Goal: Task Accomplishment & Management: Manage account settings

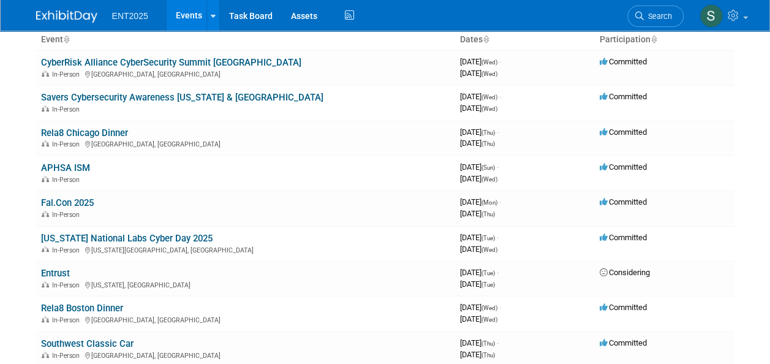
scroll to position [72, 0]
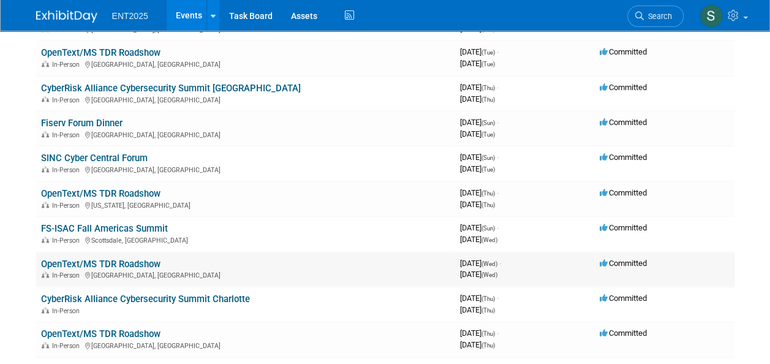
scroll to position [517, 0]
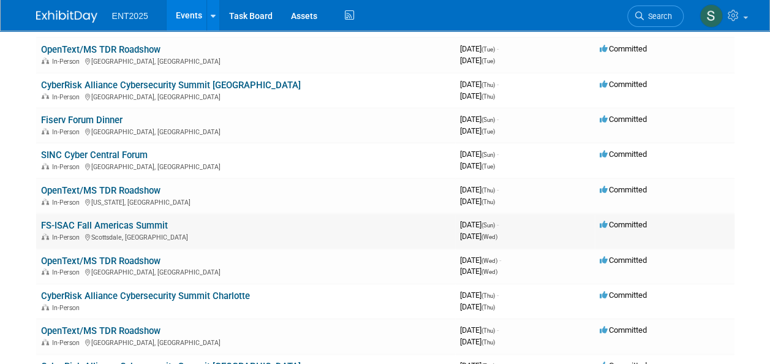
click at [138, 227] on link "FS-ISAC Fall Americas Summit" at bounding box center [104, 225] width 127 height 11
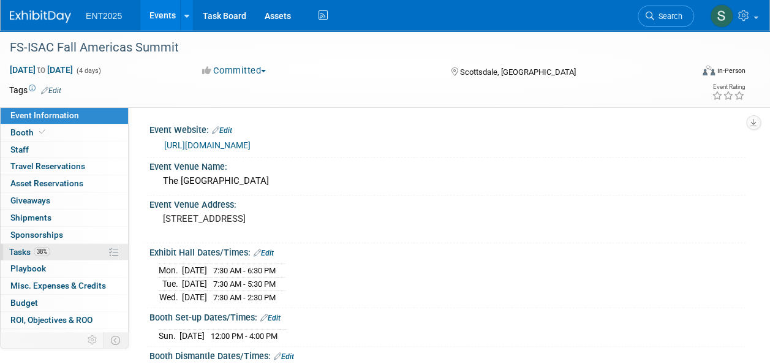
click at [18, 253] on span "Tasks 38%" at bounding box center [29, 252] width 41 height 10
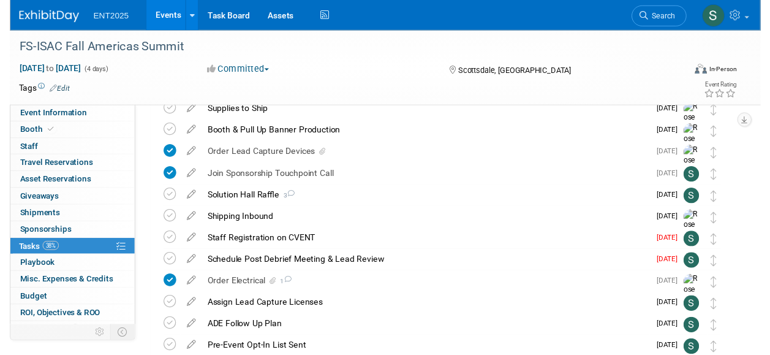
scroll to position [350, 0]
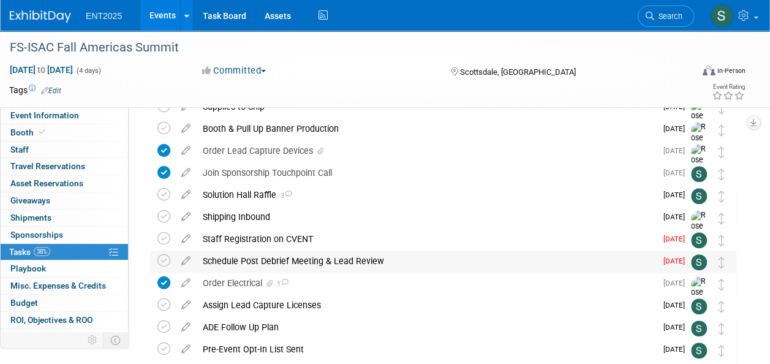
click at [264, 260] on div "Schedule Post Debrief Meeting & Lead Review" at bounding box center [427, 261] width 460 height 21
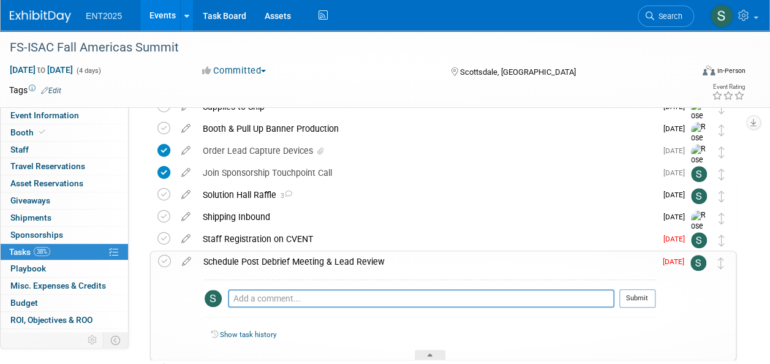
click at [191, 260] on icon at bounding box center [186, 258] width 21 height 15
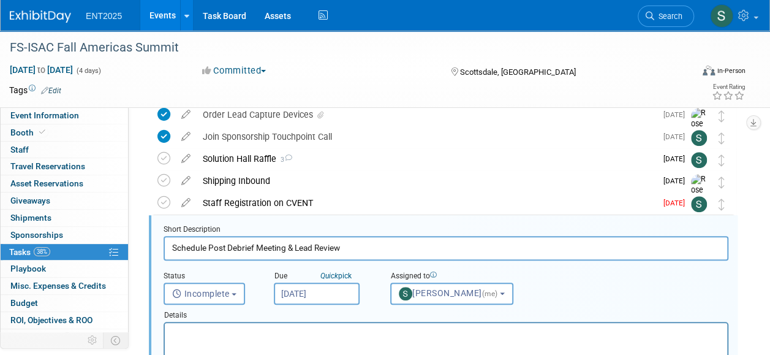
scroll to position [421, 0]
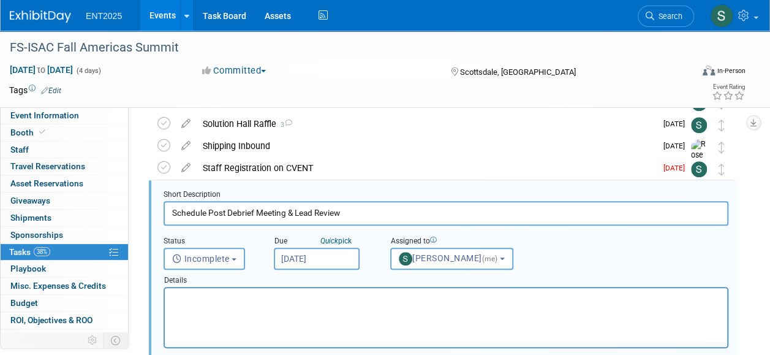
click at [215, 305] on html at bounding box center [446, 296] width 563 height 17
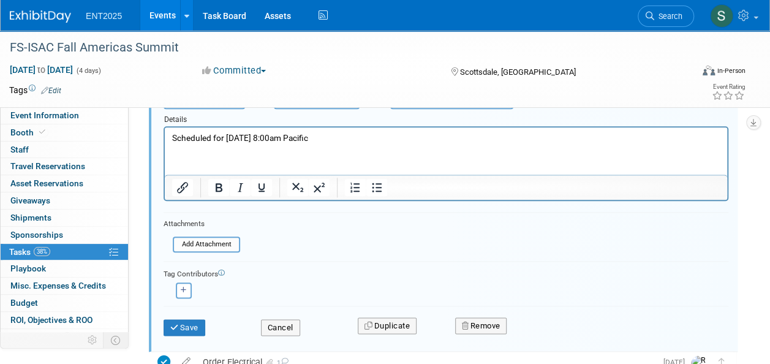
scroll to position [585, 0]
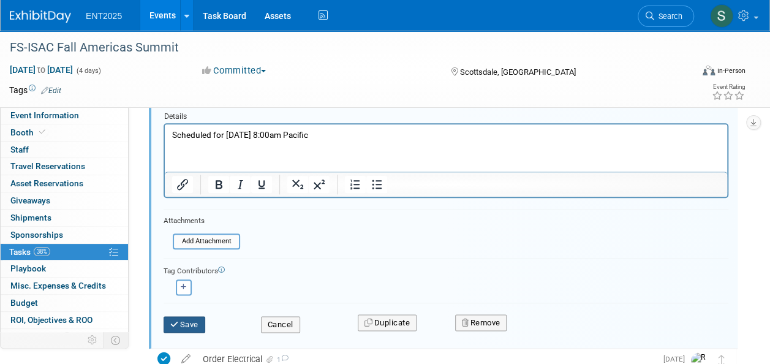
click at [195, 324] on button "Save" at bounding box center [185, 324] width 42 height 17
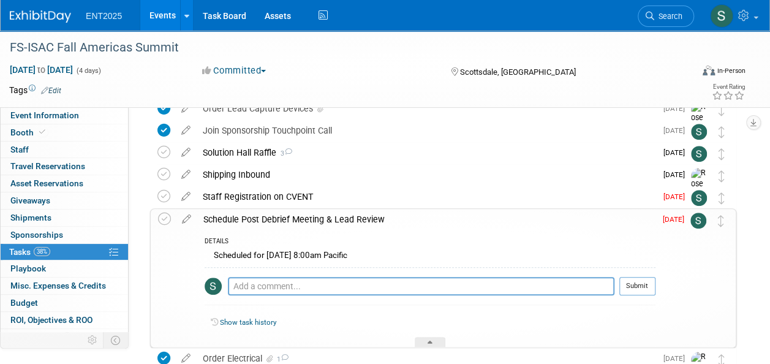
scroll to position [395, 0]
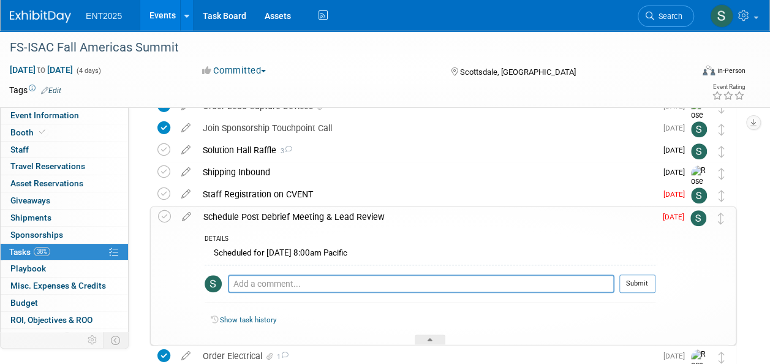
click at [300, 216] on div "Schedule Post Debrief Meeting & Lead Review" at bounding box center [426, 217] width 458 height 21
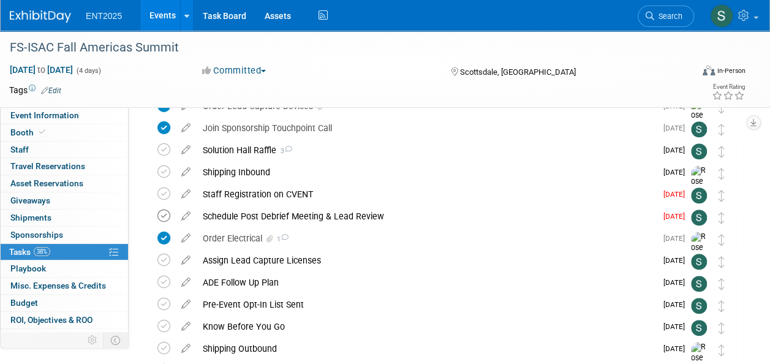
click at [165, 216] on icon at bounding box center [164, 216] width 13 height 13
click at [275, 195] on div "Staff Registration on CVENT" at bounding box center [427, 194] width 460 height 21
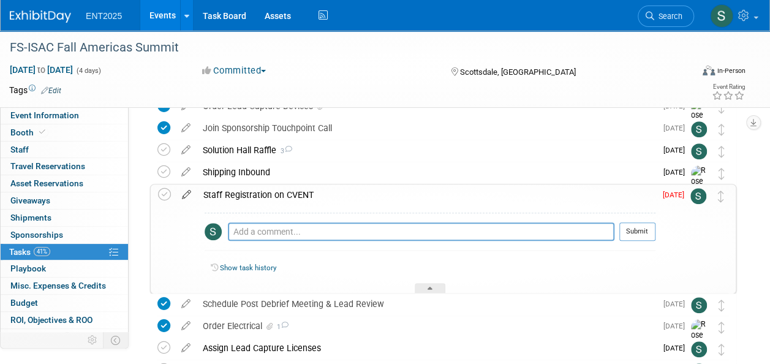
click at [187, 193] on icon at bounding box center [186, 191] width 21 height 15
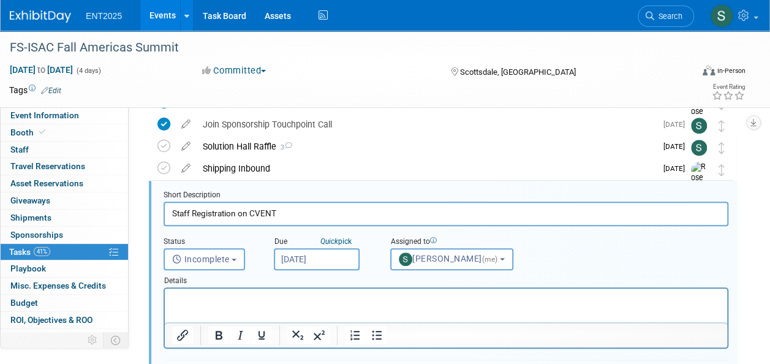
scroll to position [399, 0]
click at [312, 255] on input "Sep 3, 2025" at bounding box center [317, 259] width 86 height 22
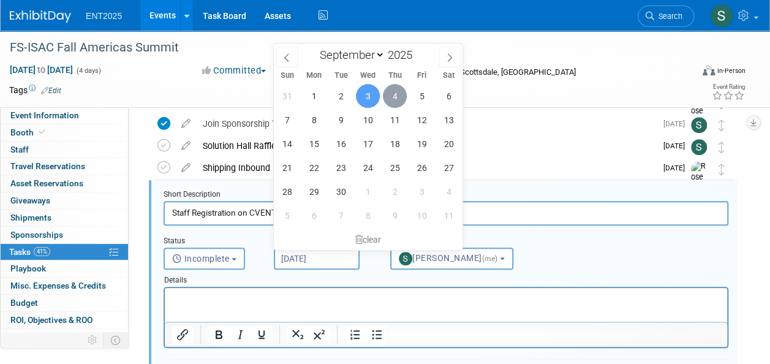
click at [391, 93] on span "4" at bounding box center [395, 96] width 24 height 24
type input "Sep 4, 2025"
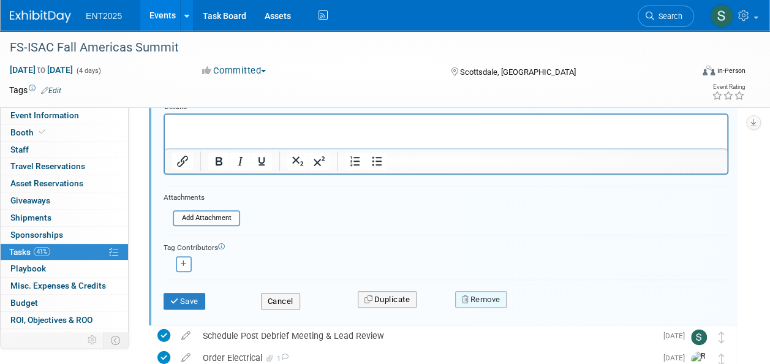
scroll to position [566, 0]
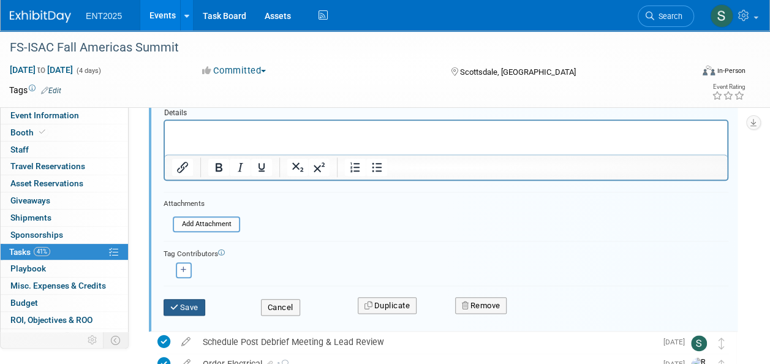
click at [196, 307] on button "Save" at bounding box center [185, 307] width 42 height 17
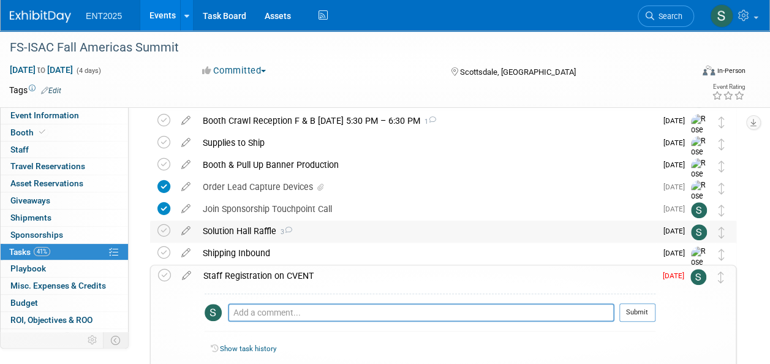
scroll to position [319, 0]
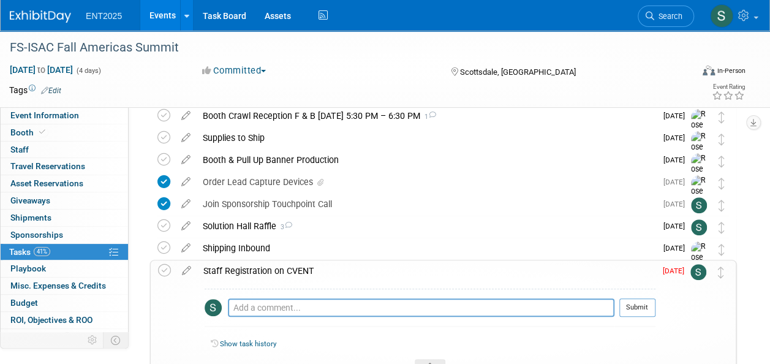
click at [245, 271] on div "Staff Registration on CVENT" at bounding box center [426, 270] width 458 height 21
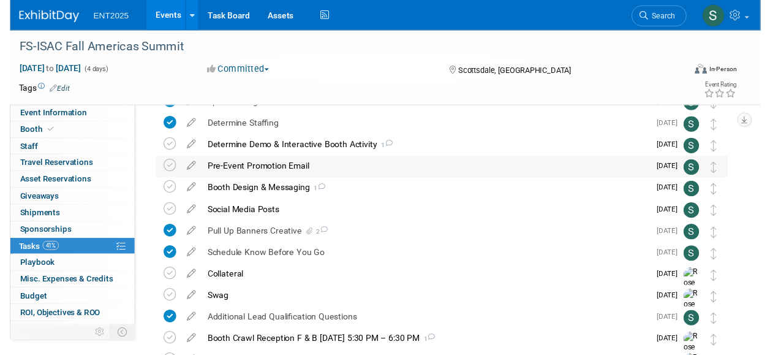
scroll to position [89, 0]
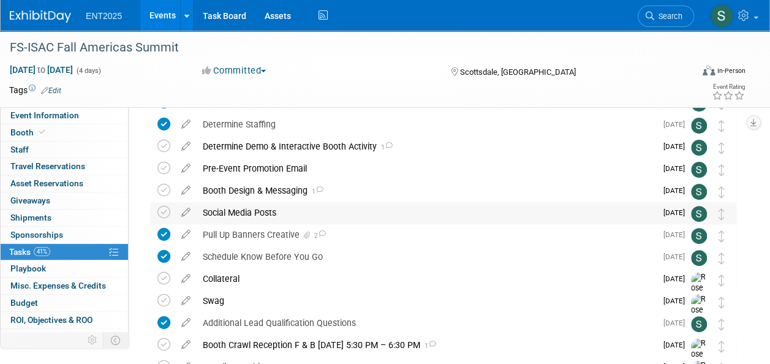
click at [264, 211] on div "Social Media Posts" at bounding box center [427, 212] width 460 height 21
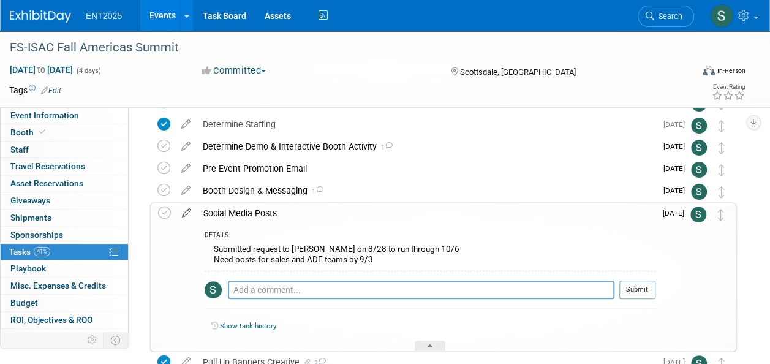
click at [187, 213] on icon at bounding box center [186, 210] width 21 height 15
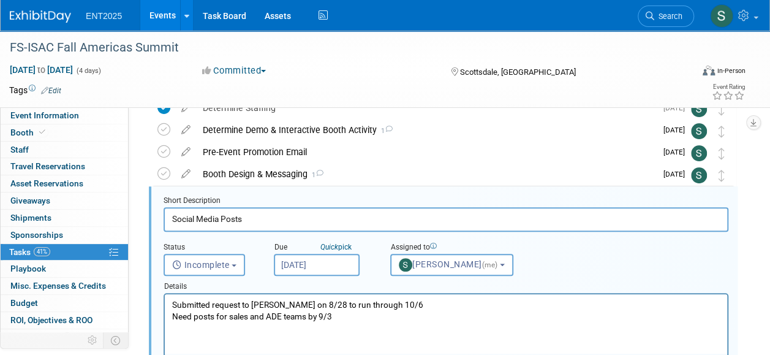
scroll to position [112, 0]
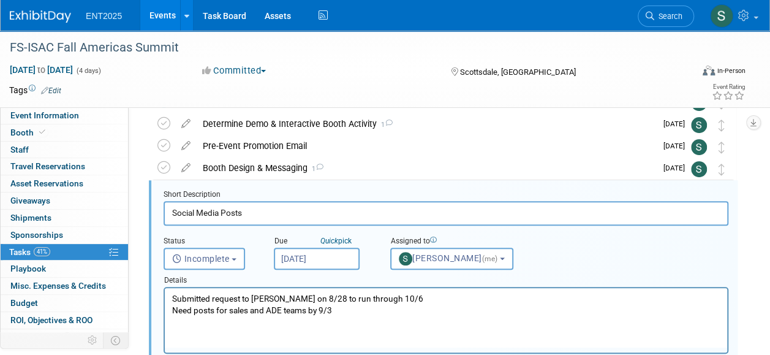
click at [355, 311] on p "Submitted request to Camille on 8/28 to run through 10/6 Need posts for sales a…" at bounding box center [446, 304] width 549 height 23
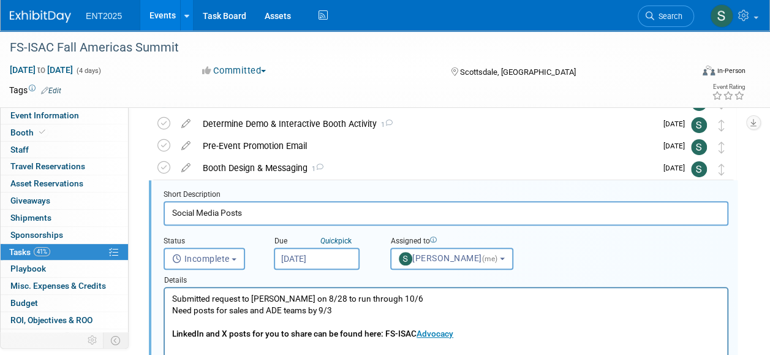
click at [350, 311] on p "Submitted request to Camille on 8/28 to run through 10/6 Need posts for sales a…" at bounding box center [446, 304] width 549 height 23
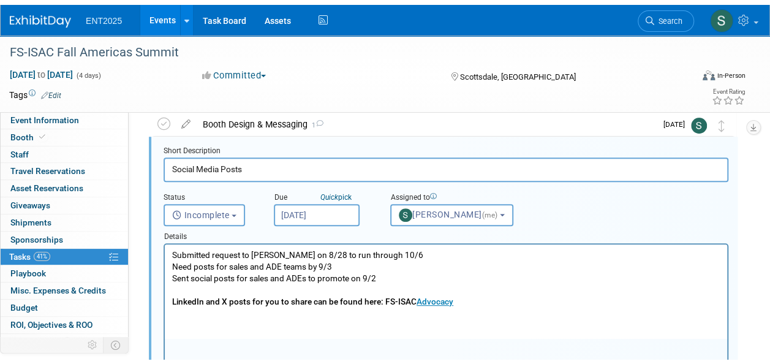
scroll to position [169, 0]
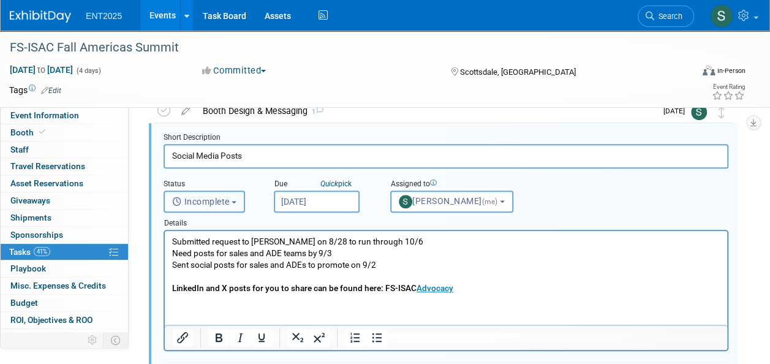
click at [234, 202] on b "button" at bounding box center [234, 202] width 5 height 2
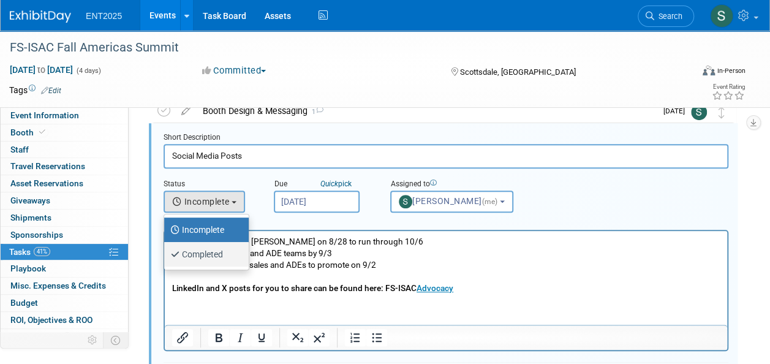
click at [215, 256] on label "Completed" at bounding box center [203, 255] width 66 height 20
click at [166, 256] on input "Completed" at bounding box center [162, 253] width 8 height 8
select select "3"
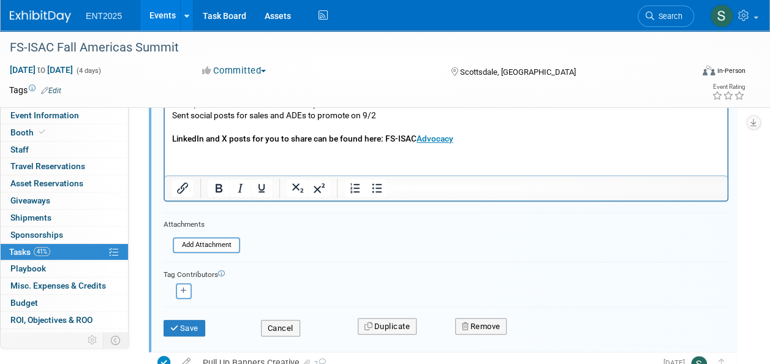
scroll to position [332, 0]
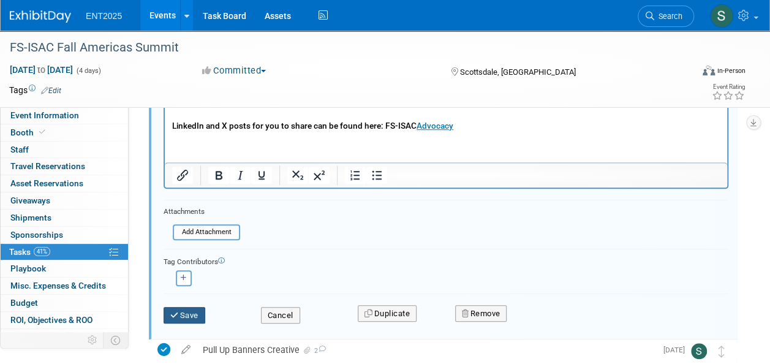
click at [195, 313] on button "Save" at bounding box center [185, 315] width 42 height 17
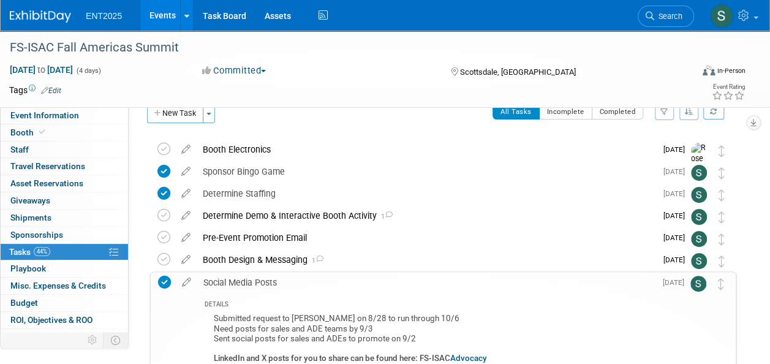
scroll to position [17, 0]
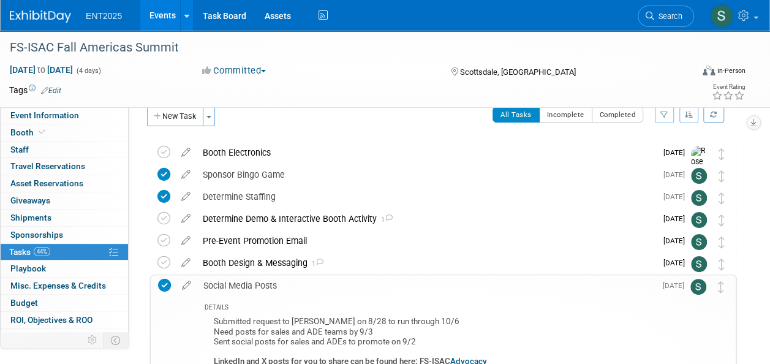
click at [258, 290] on div "Social Media Posts" at bounding box center [426, 285] width 458 height 21
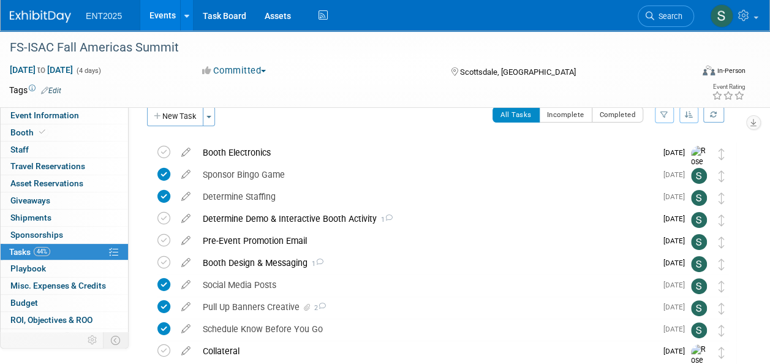
scroll to position [0, 0]
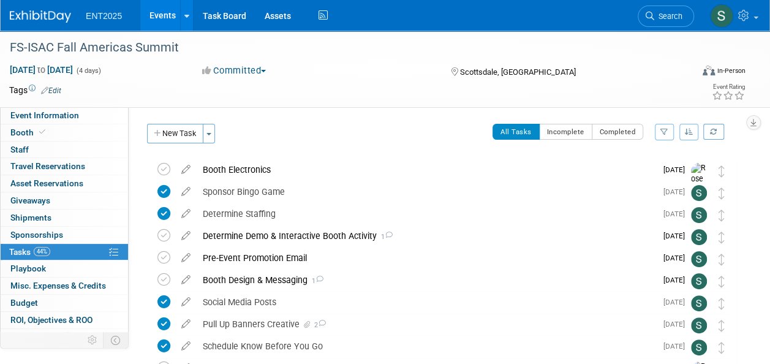
click at [165, 17] on link "Events" at bounding box center [162, 15] width 45 height 31
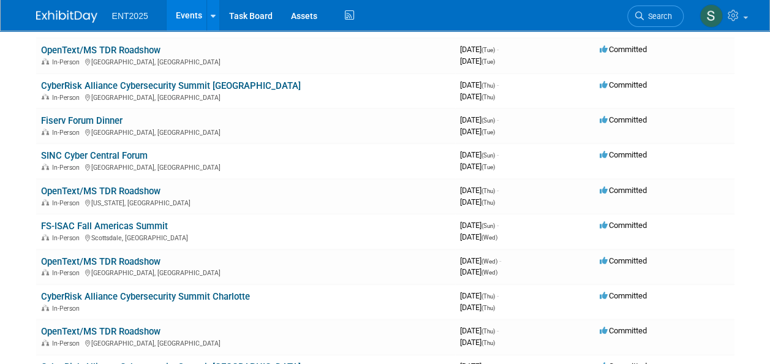
scroll to position [520, 0]
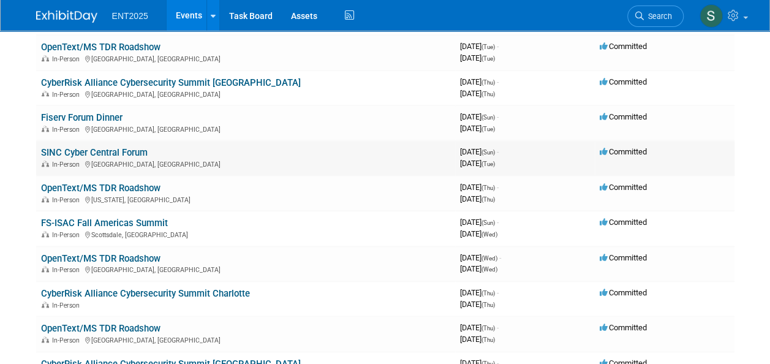
click at [124, 154] on link "SINC Cyber Central Forum" at bounding box center [94, 152] width 107 height 11
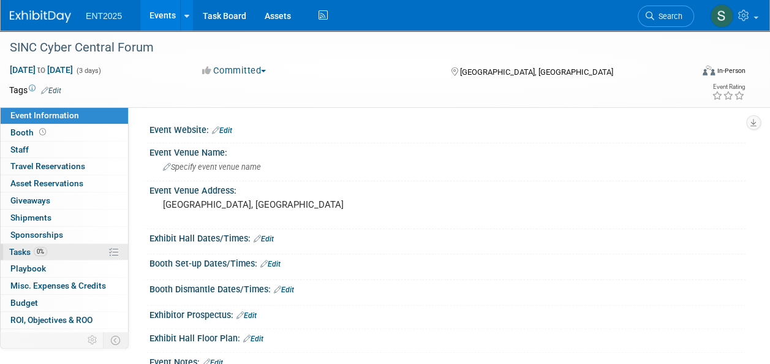
click at [17, 250] on span "Tasks 0%" at bounding box center [28, 252] width 38 height 10
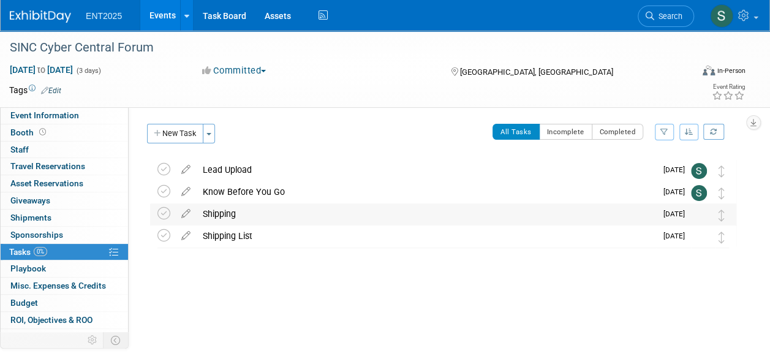
click at [215, 216] on div "Shipping" at bounding box center [427, 213] width 460 height 21
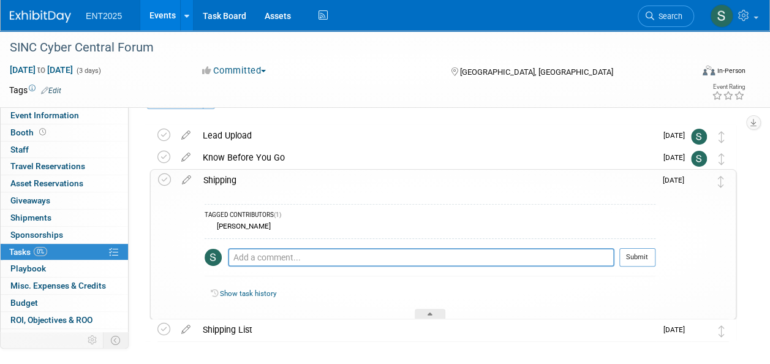
scroll to position [31, 0]
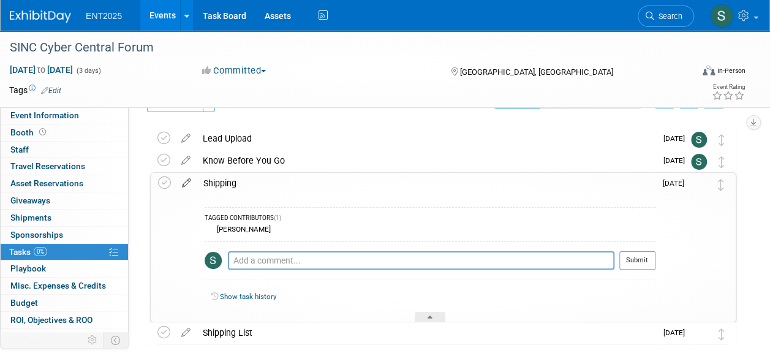
click at [188, 181] on icon at bounding box center [186, 180] width 21 height 15
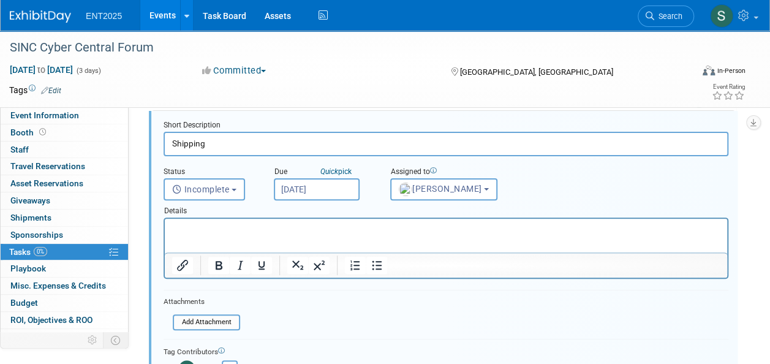
scroll to position [97, 0]
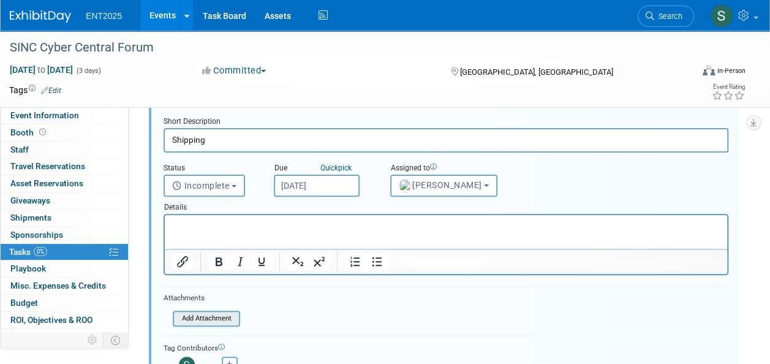
click at [213, 317] on input "file" at bounding box center [176, 318] width 125 height 13
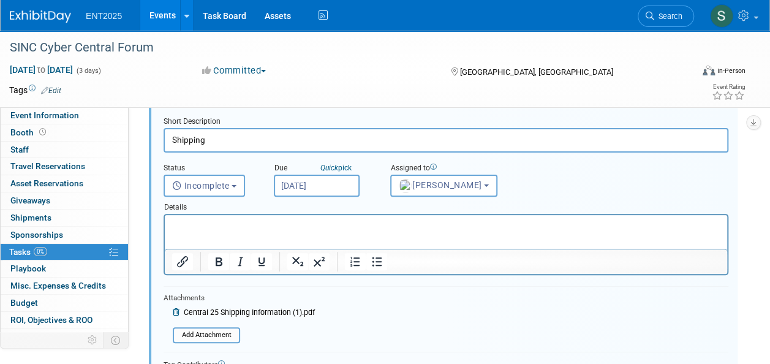
click at [186, 222] on p "Rich Text Area. Press ALT-0 for help." at bounding box center [446, 226] width 549 height 12
drag, startPoint x: 203, startPoint y: 224, endPoint x: 178, endPoint y: 224, distance: 24.5
click at [165, 231] on html "Please note the hotel will not accept any deliveries before Thursday, Sept 25th." at bounding box center [446, 223] width 563 height 17
drag, startPoint x: 221, startPoint y: 224, endPoint x: 134, endPoint y: 239, distance: 88.4
click at [165, 232] on html "Please note the hotel will not accept any deliveries before [DATE]." at bounding box center [446, 223] width 563 height 17
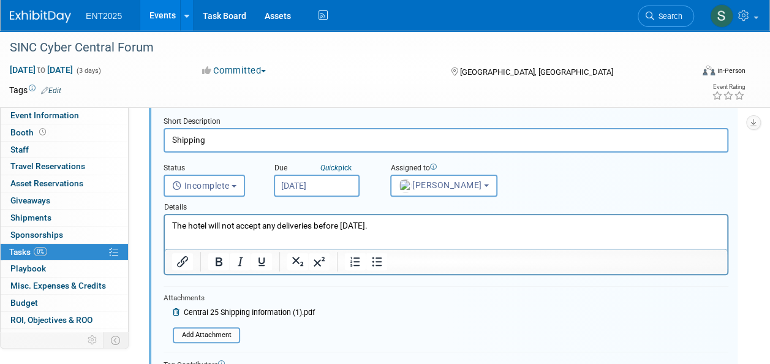
click at [450, 231] on p "The hotel will not accept any deliveries before [DATE]." at bounding box center [446, 226] width 549 height 12
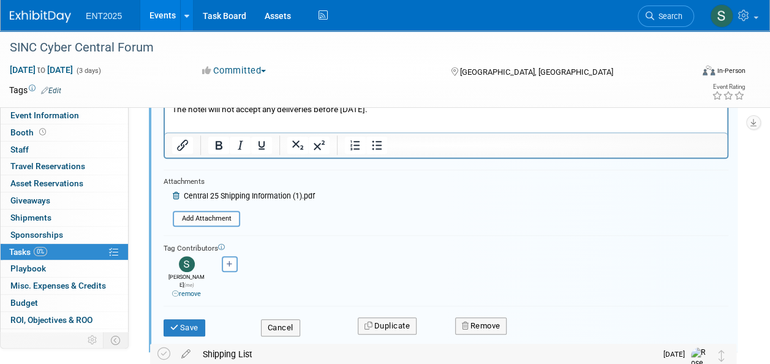
scroll to position [217, 0]
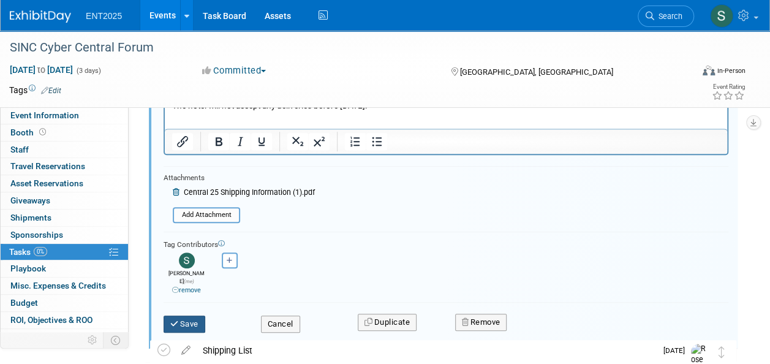
click at [183, 316] on button "Save" at bounding box center [185, 324] width 42 height 17
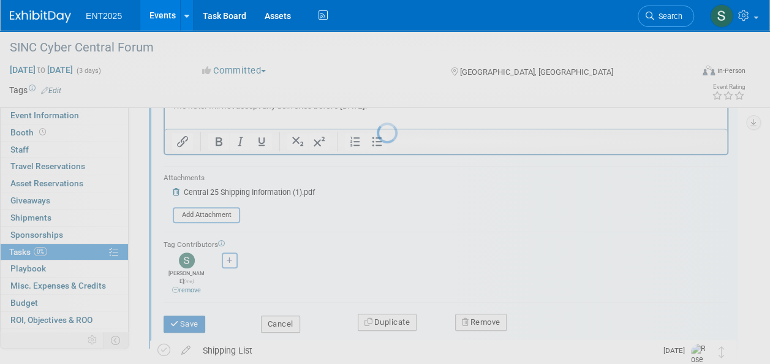
click at [162, 14] on link "Events" at bounding box center [162, 15] width 45 height 31
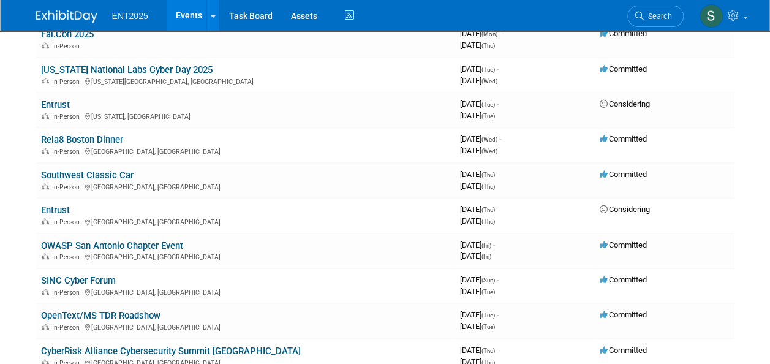
scroll to position [264, 0]
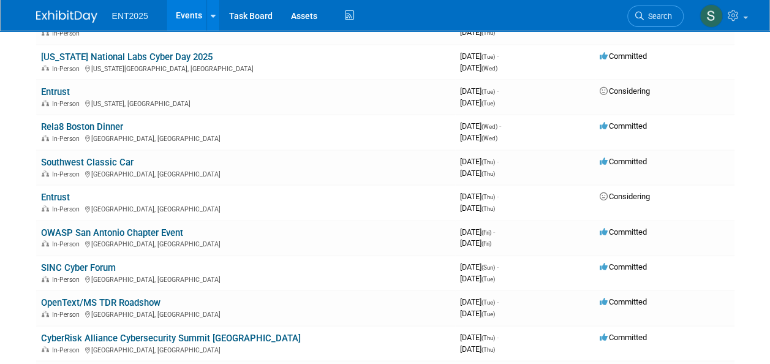
click at [91, 262] on link "SINC Cyber Forum" at bounding box center [78, 267] width 75 height 11
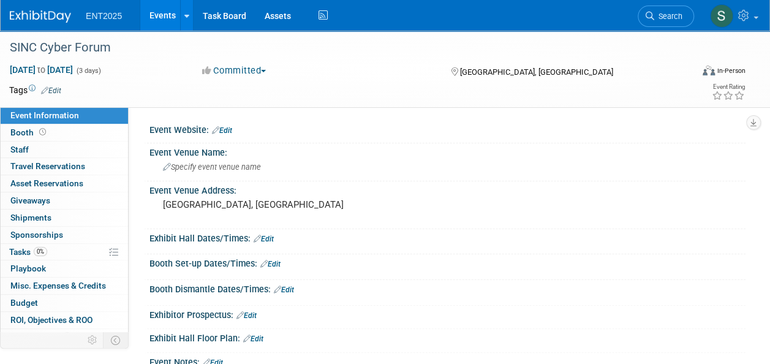
click at [154, 15] on link "Events" at bounding box center [162, 15] width 45 height 31
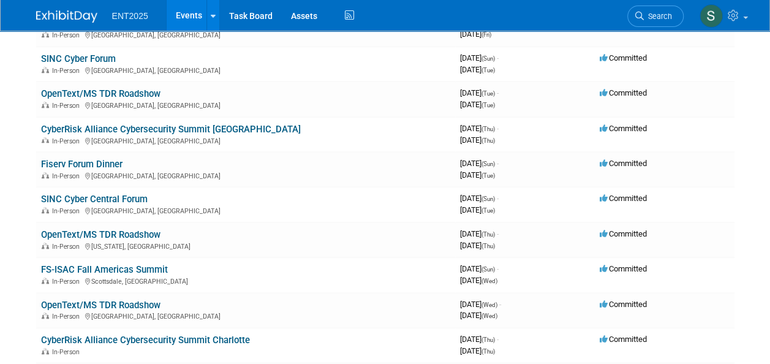
scroll to position [477, 0]
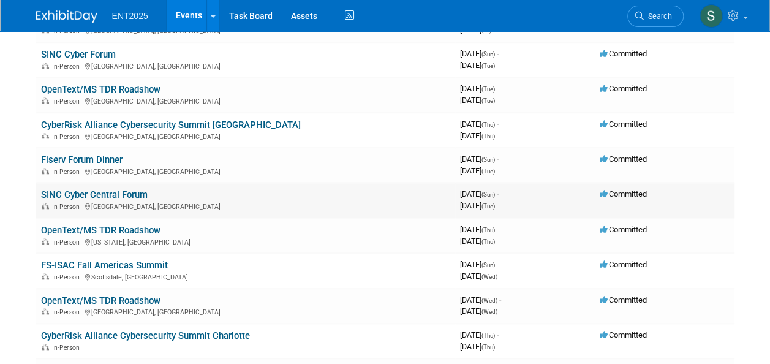
click at [99, 200] on td "SINC Cyber Central Forum In-Person [GEOGRAPHIC_DATA], [GEOGRAPHIC_DATA]" at bounding box center [245, 200] width 419 height 35
click at [81, 191] on link "SINC Cyber Central Forum" at bounding box center [94, 194] width 107 height 11
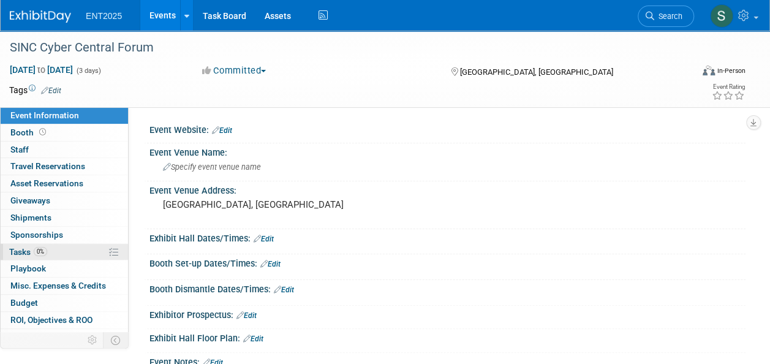
click at [25, 251] on span "Tasks 0%" at bounding box center [28, 252] width 38 height 10
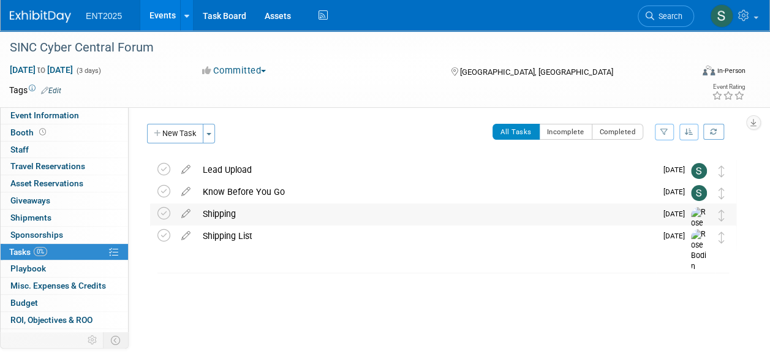
click at [228, 216] on div "Shipping" at bounding box center [427, 213] width 460 height 21
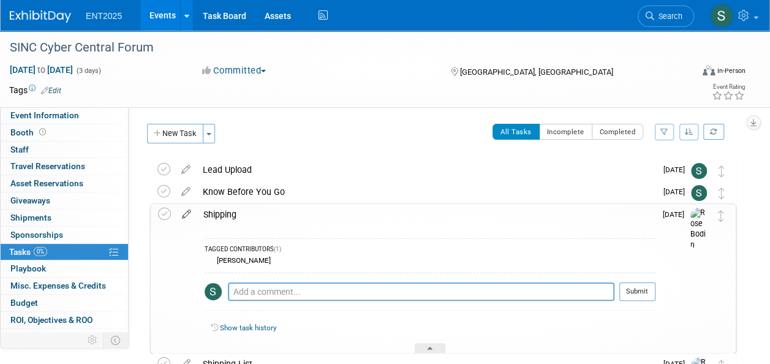
click at [187, 212] on icon at bounding box center [186, 211] width 21 height 15
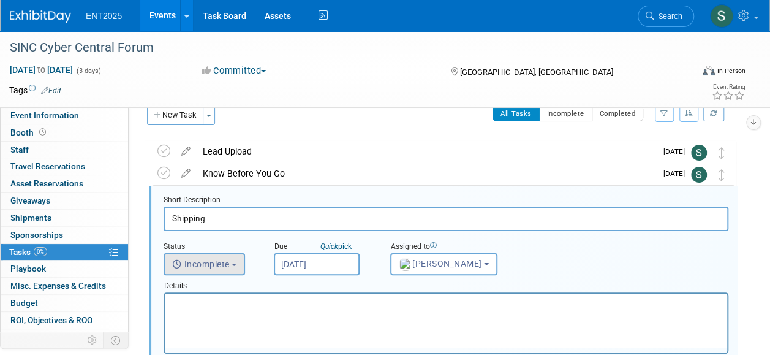
scroll to position [24, 0]
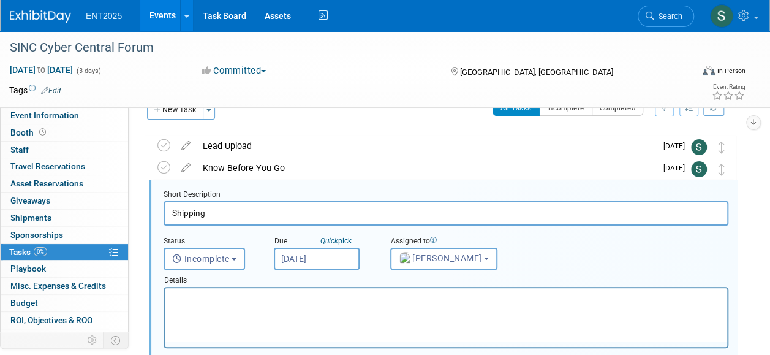
click at [231, 305] on html at bounding box center [446, 296] width 563 height 17
paste body "Rich Text Area. Press ALT-0 for help."
drag, startPoint x: 223, startPoint y: 296, endPoint x: 123, endPoint y: 306, distance: 101.0
click at [165, 305] on html "Please note the hotel will not accept any deliveries before Thursday, Sept 25th." at bounding box center [446, 296] width 563 height 17
click at [427, 298] on p "The hotel will not accept any deliveries before Thursday, Sept 25th." at bounding box center [446, 299] width 549 height 12
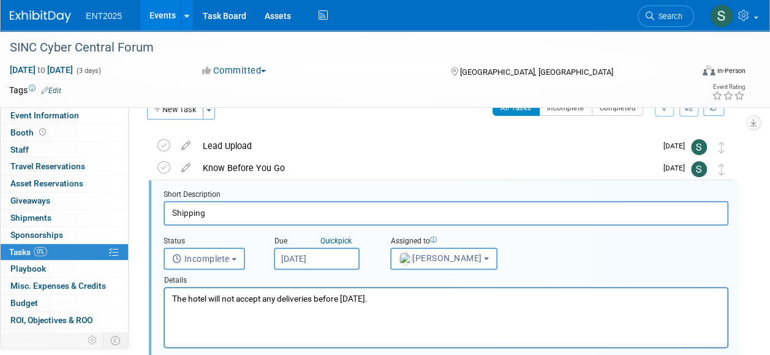
click at [397, 301] on p "The hotel will not accept any deliveries before Thursday, Sept 25." at bounding box center [446, 299] width 549 height 12
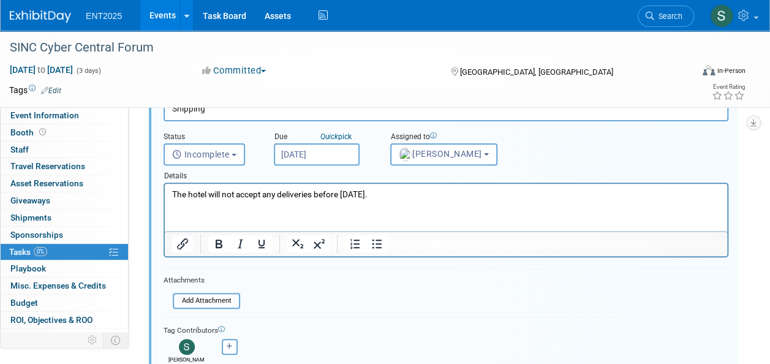
scroll to position [129, 0]
click at [233, 302] on input "file" at bounding box center [176, 300] width 125 height 13
click at [200, 297] on input "file" at bounding box center [176, 300] width 125 height 13
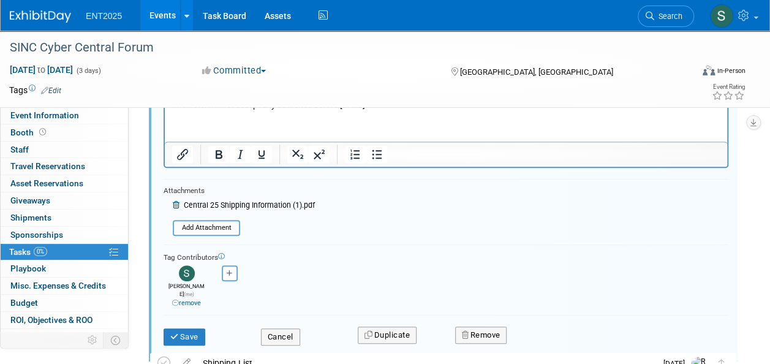
scroll to position [224, 0]
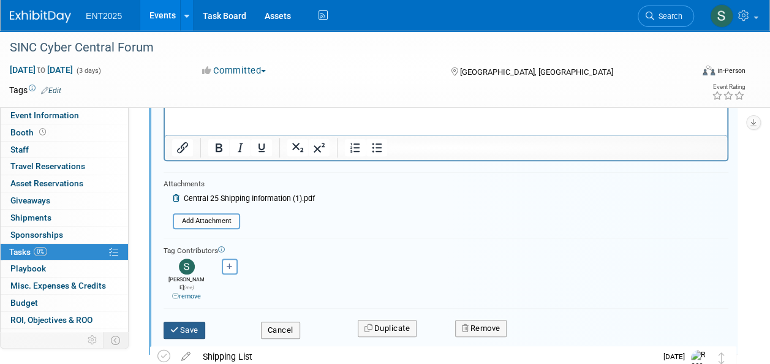
click at [184, 322] on button "Save" at bounding box center [185, 330] width 42 height 17
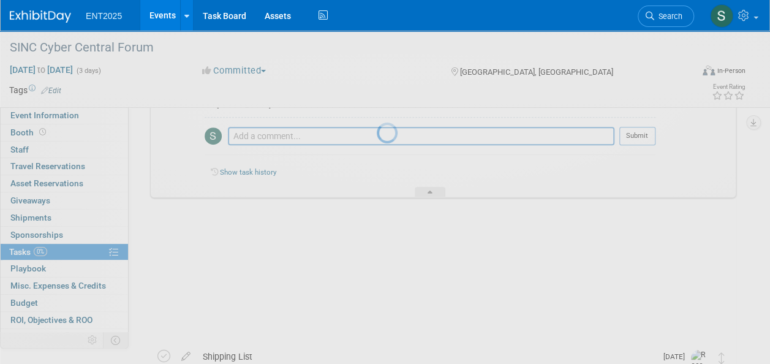
scroll to position [154, 0]
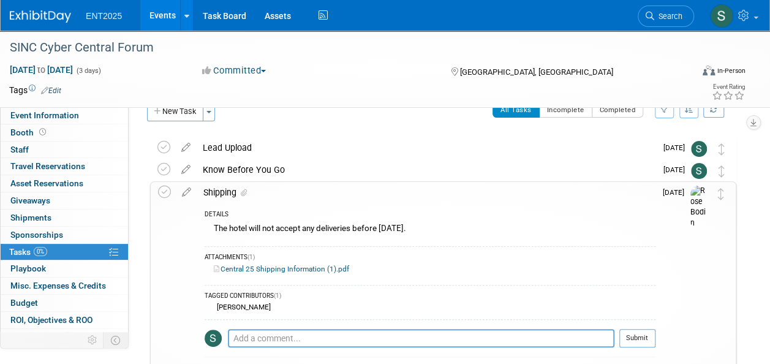
click at [224, 191] on div "Shipping" at bounding box center [426, 192] width 458 height 21
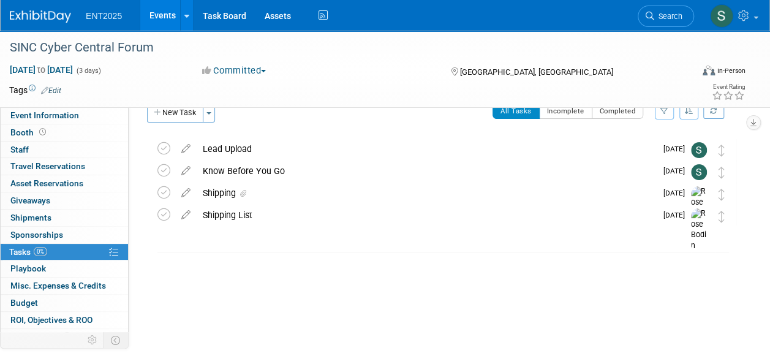
scroll to position [21, 0]
click at [185, 190] on icon at bounding box center [185, 190] width 21 height 15
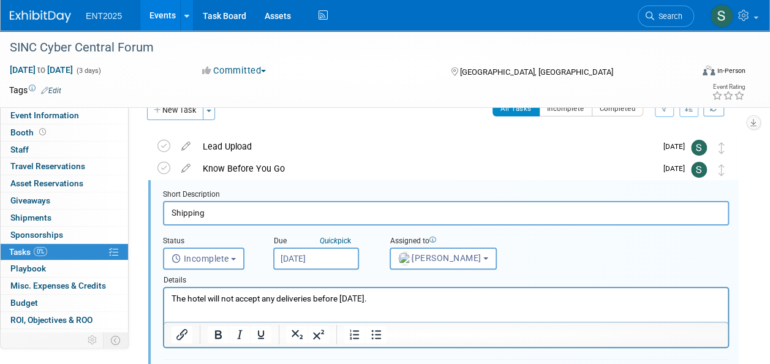
scroll to position [23, 0]
click at [306, 259] on input "Sep 22, 2025" at bounding box center [316, 259] width 86 height 22
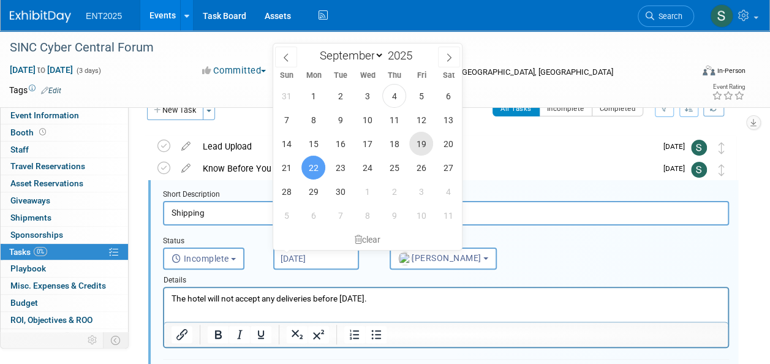
click at [420, 142] on span "19" at bounding box center [421, 144] width 24 height 24
type input "Sep 19, 2025"
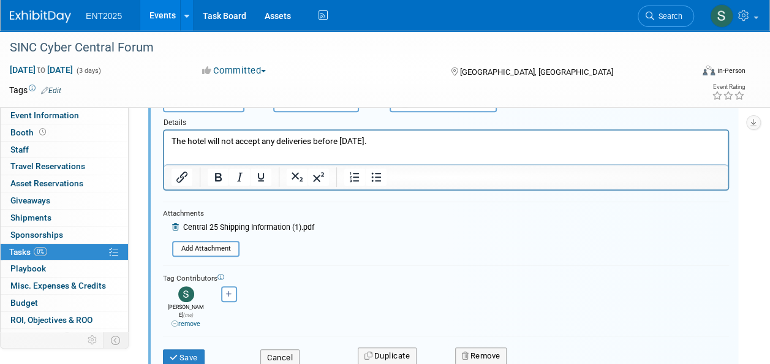
scroll to position [183, 0]
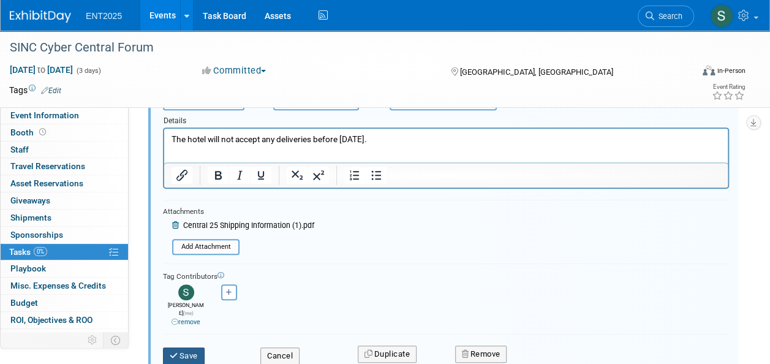
click at [197, 349] on button "Save" at bounding box center [184, 355] width 42 height 17
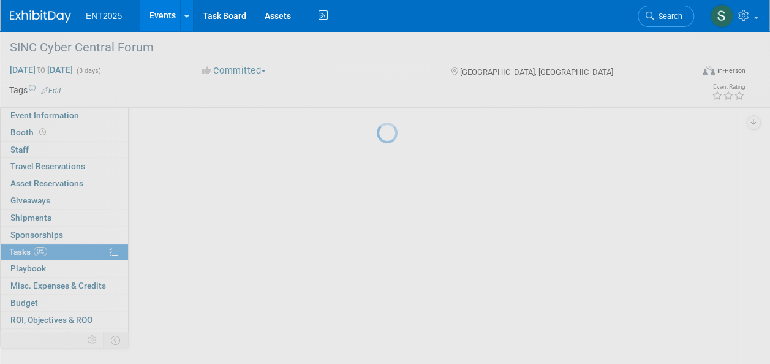
scroll to position [21, 0]
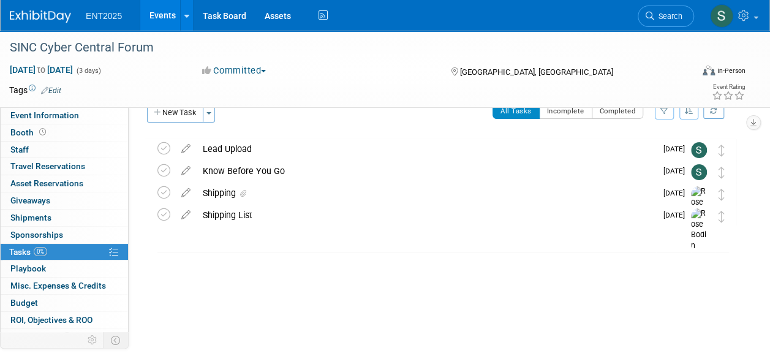
click at [163, 17] on link "Events" at bounding box center [162, 15] width 45 height 31
